Goal: Task Accomplishment & Management: Use online tool/utility

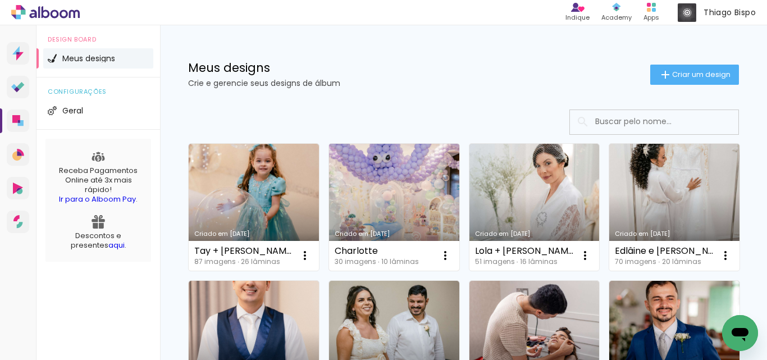
click at [419, 191] on link "Criado em [DATE]" at bounding box center [394, 207] width 130 height 127
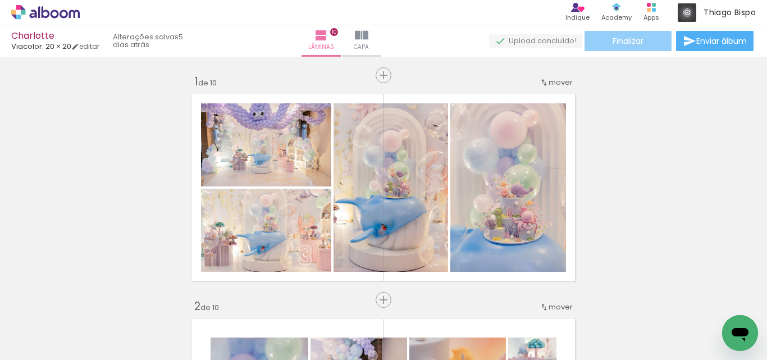
click at [644, 43] on paper-button "Finalizar" at bounding box center [627, 41] width 87 height 20
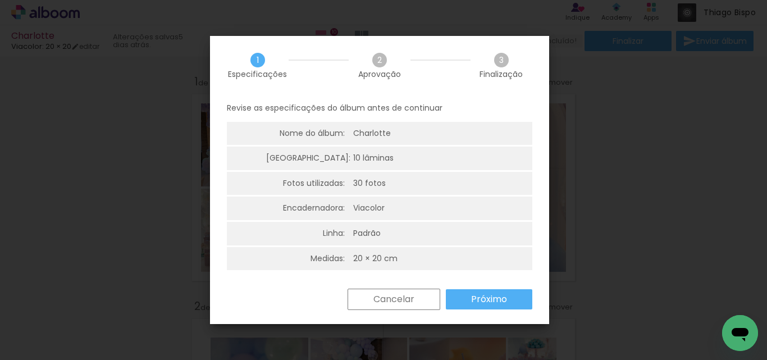
click at [0, 0] on slot "Próximo" at bounding box center [0, 0] width 0 height 0
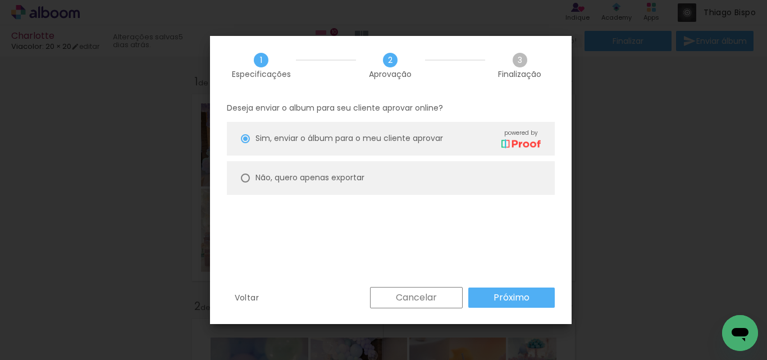
click at [0, 0] on slot "Próximo" at bounding box center [0, 0] width 0 height 0
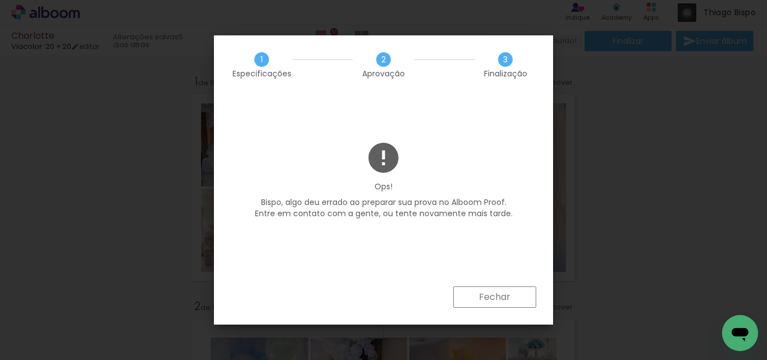
click at [0, 0] on slot "Fechar" at bounding box center [0, 0] width 0 height 0
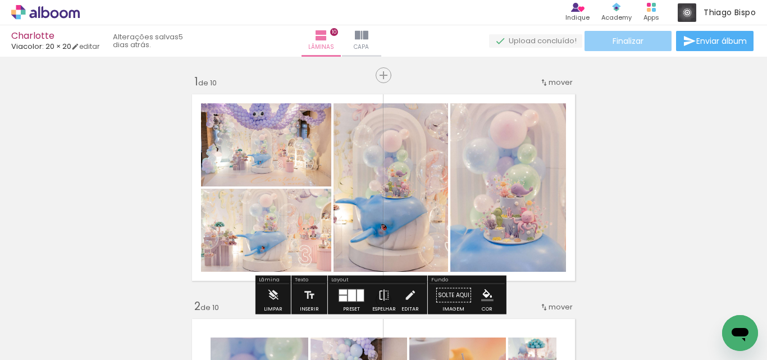
click at [626, 48] on paper-button "Finalizar" at bounding box center [627, 41] width 87 height 20
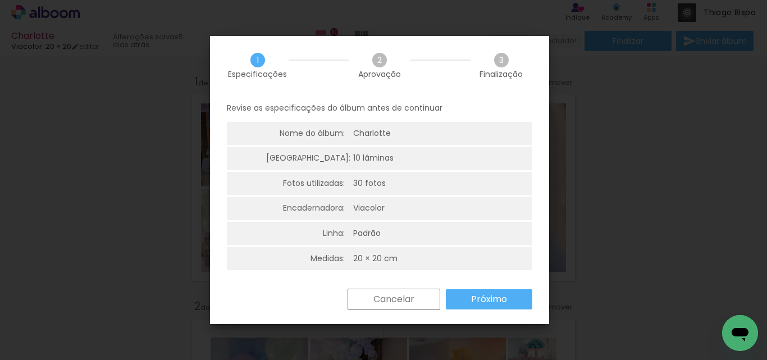
click at [0, 0] on slot "Próximo" at bounding box center [0, 0] width 0 height 0
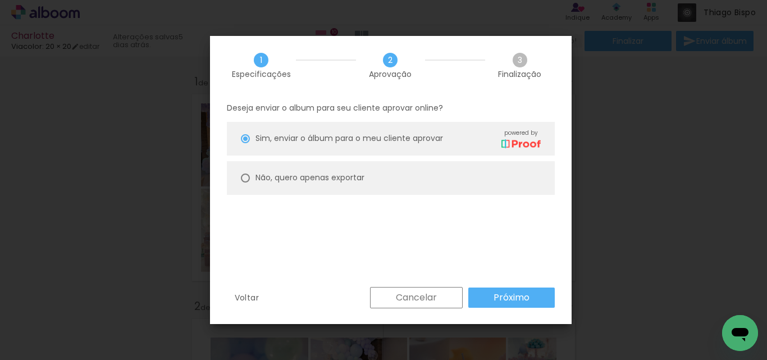
click at [490, 294] on paper-button "Próximo" at bounding box center [511, 297] width 86 height 20
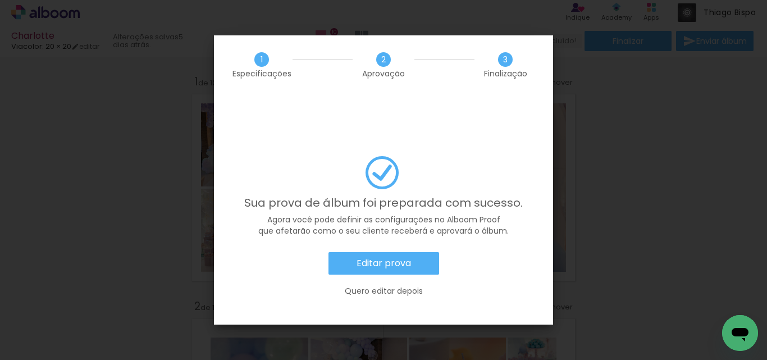
click at [401, 252] on paper-button "Editar prova" at bounding box center [383, 263] width 111 height 22
